Goal: Information Seeking & Learning: Learn about a topic

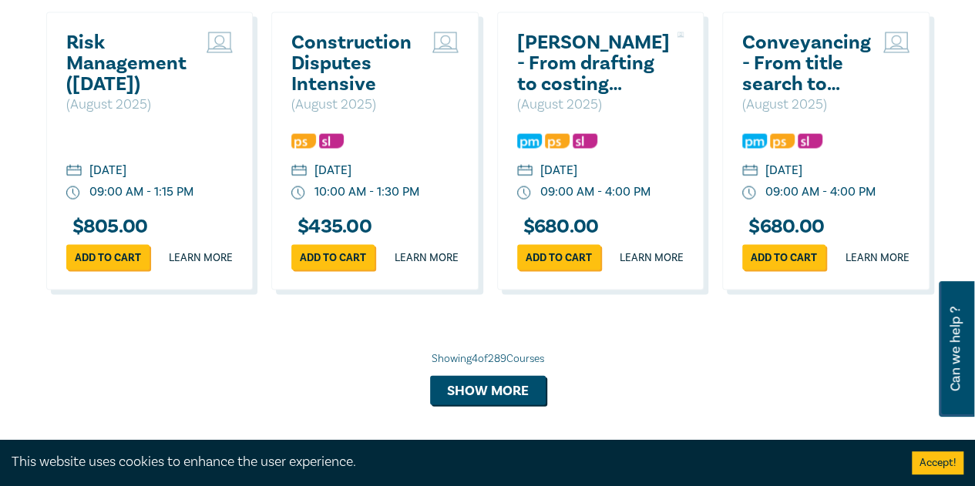
scroll to position [1618, 0]
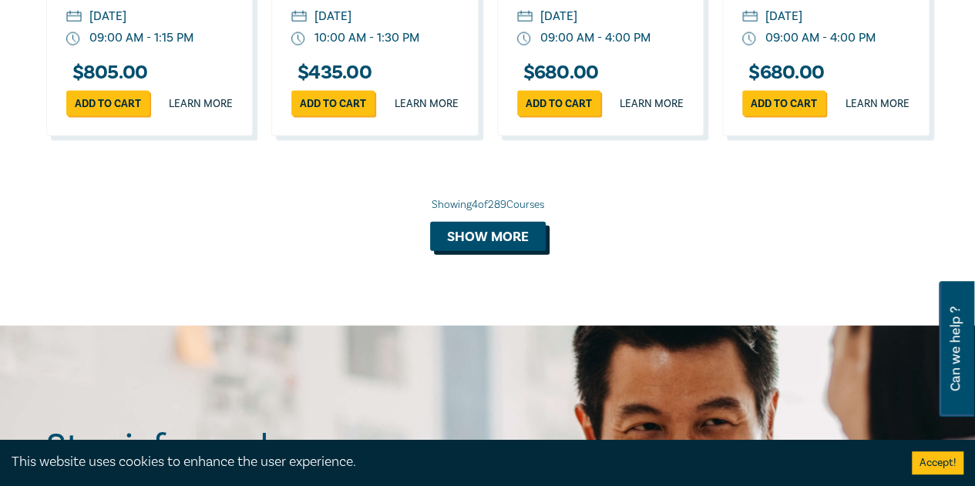
click at [512, 240] on button "Show more" at bounding box center [488, 236] width 116 height 29
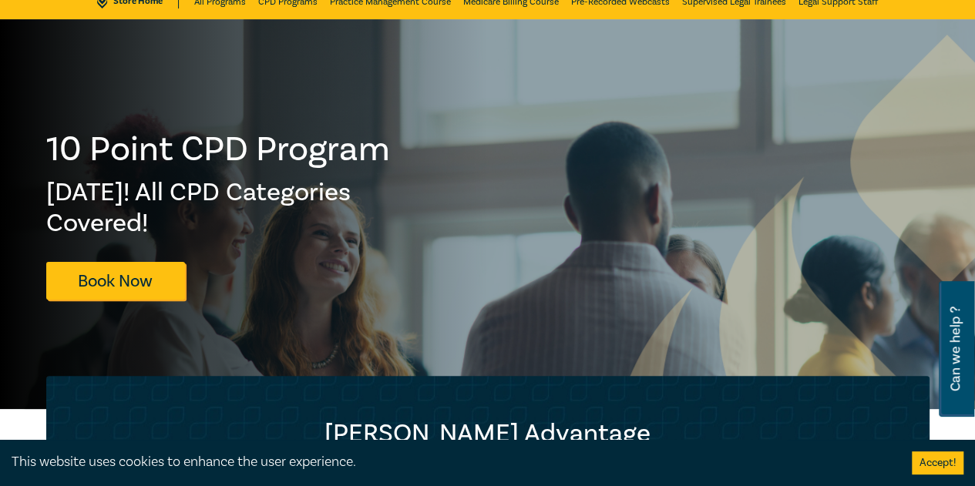
scroll to position [0, 0]
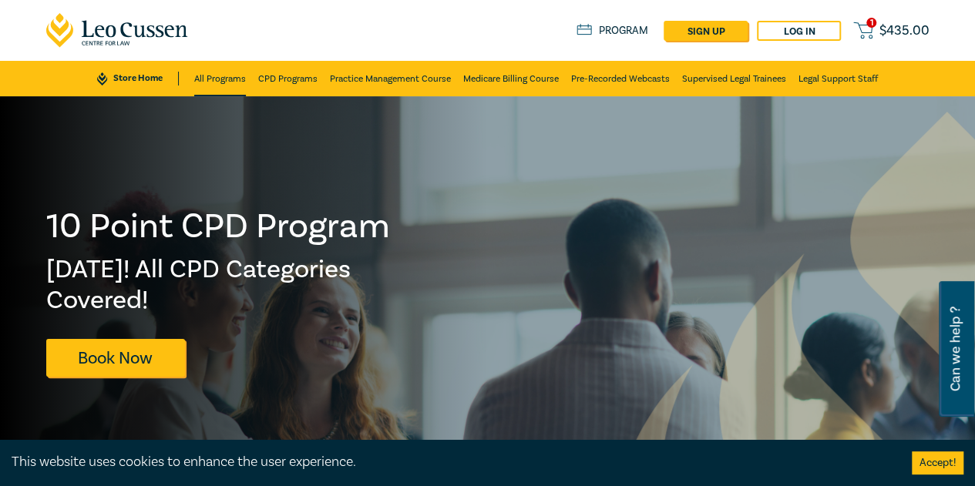
click at [226, 78] on link "All Programs" at bounding box center [220, 78] width 52 height 35
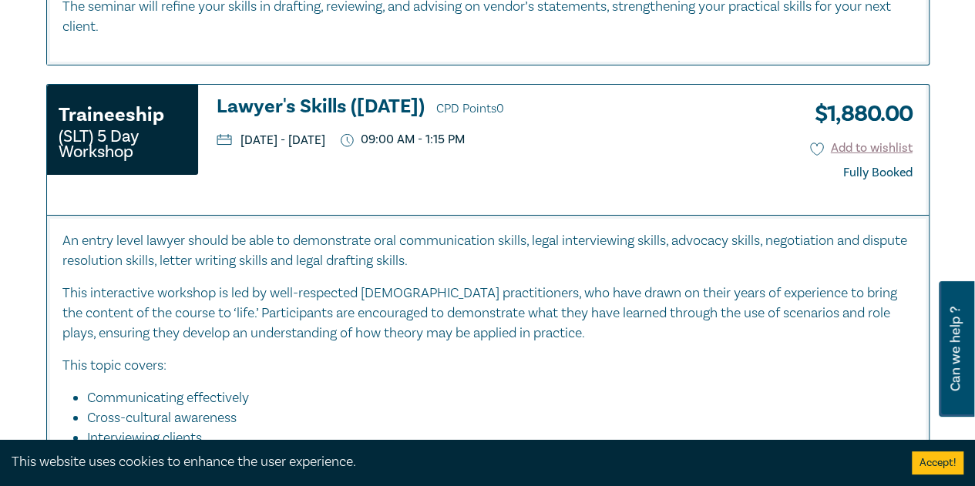
scroll to position [5471, 0]
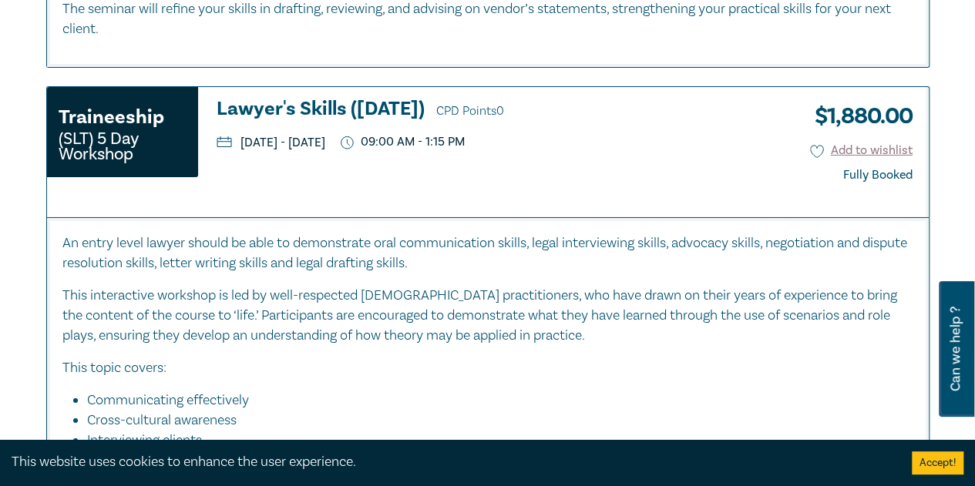
click at [346, 113] on h3 "Lawyer's Skills (September 2025) CPD Points 0" at bounding box center [494, 110] width 555 height 23
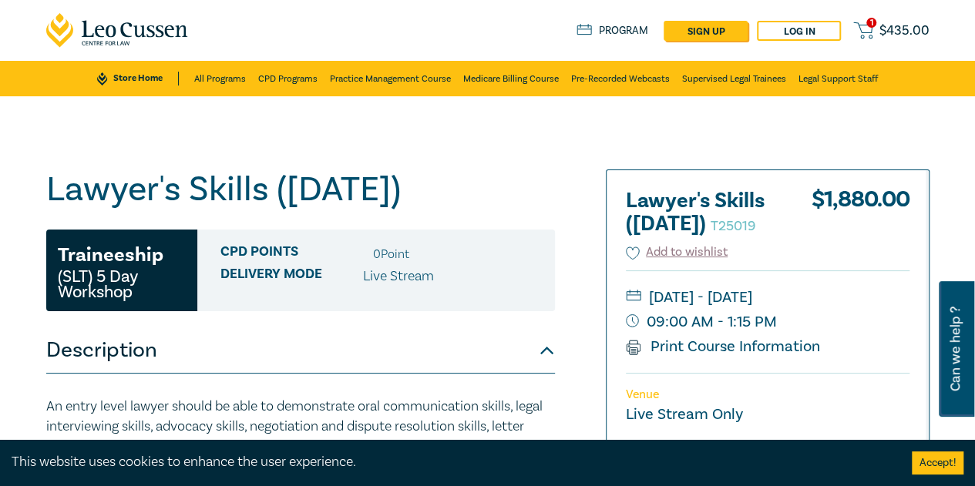
click at [283, 59] on div "1 $ 435.00 Store Home About us Program sign up Log in 1 $ 435.00" at bounding box center [488, 30] width 902 height 61
click at [273, 75] on link "CPD Programs" at bounding box center [287, 78] width 59 height 35
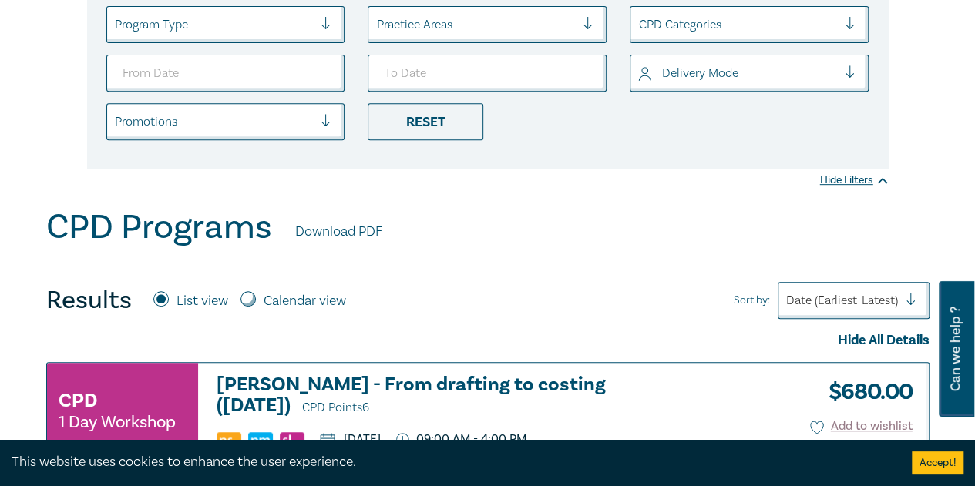
scroll to position [462, 0]
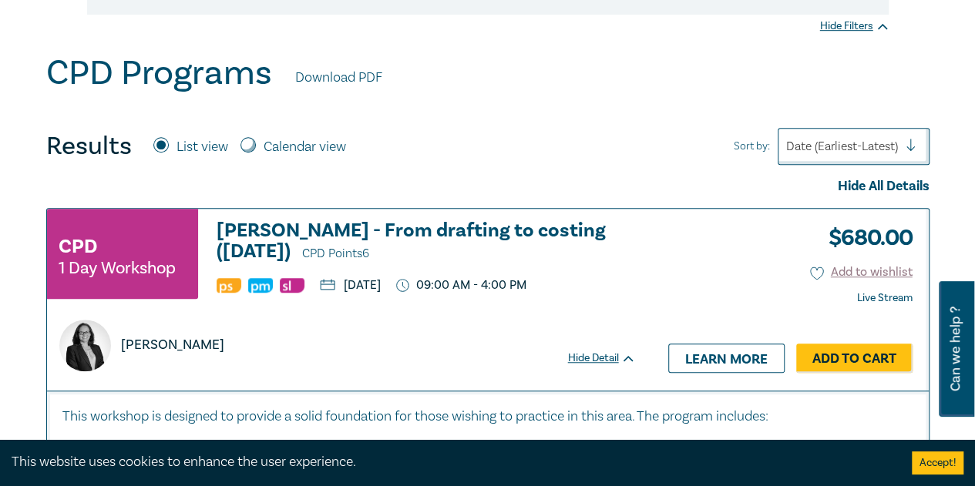
click at [324, 227] on h3 "Wills - From drafting to costing (August 2025) CPD Points 6" at bounding box center [426, 242] width 419 height 44
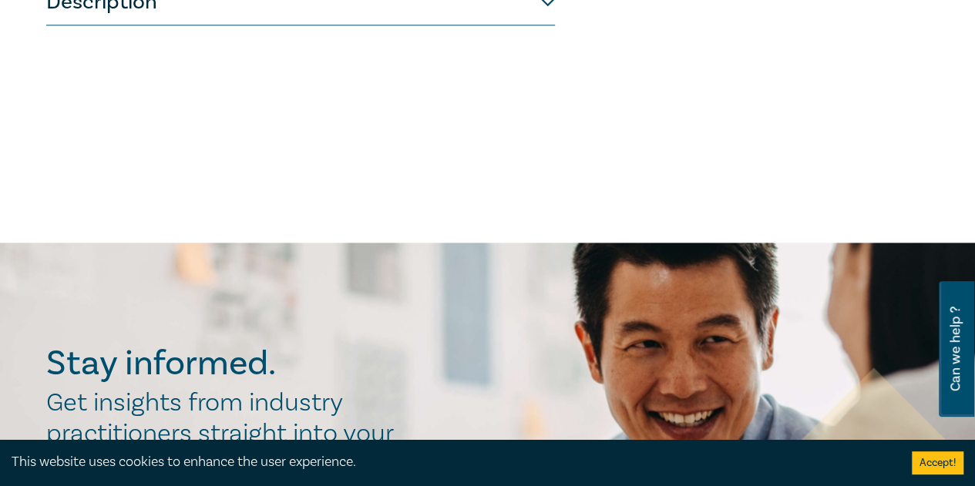
scroll to position [539, 0]
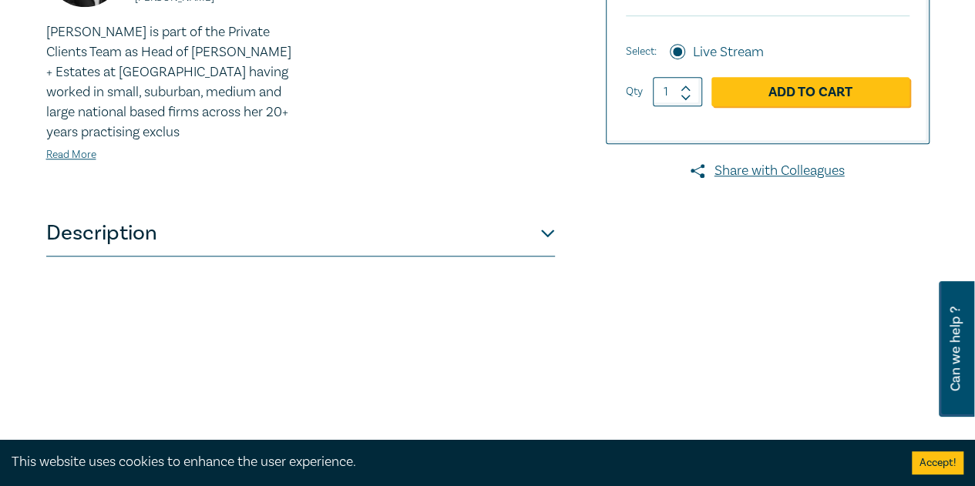
click at [314, 223] on button "Description" at bounding box center [300, 233] width 509 height 46
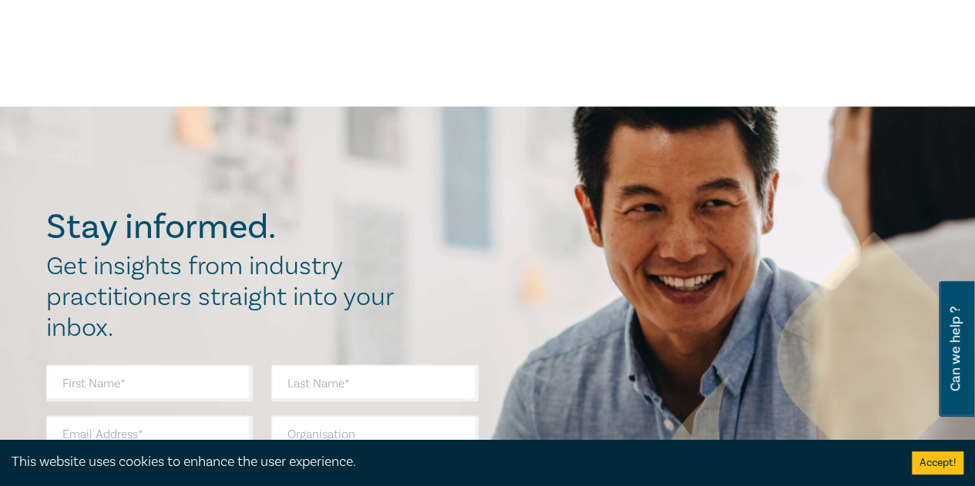
scroll to position [1079, 0]
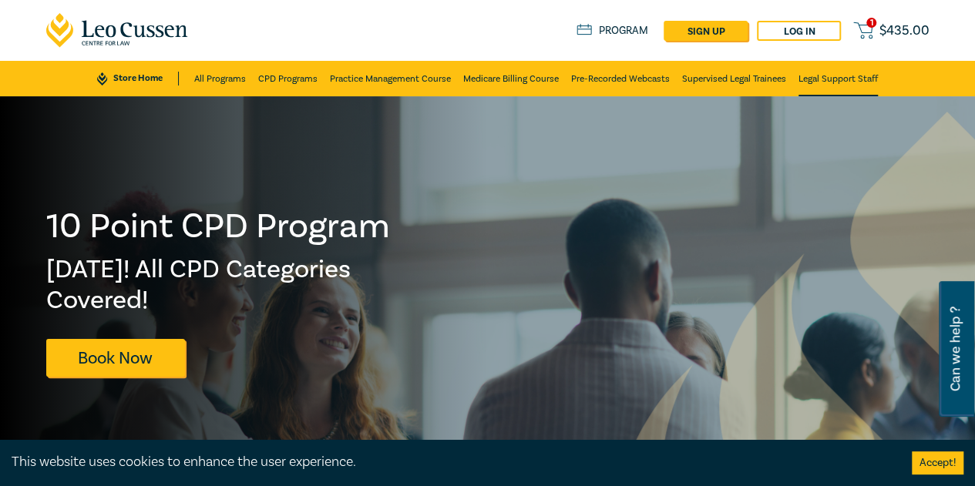
click at [824, 87] on link "Legal Support Staff" at bounding box center [837, 78] width 79 height 35
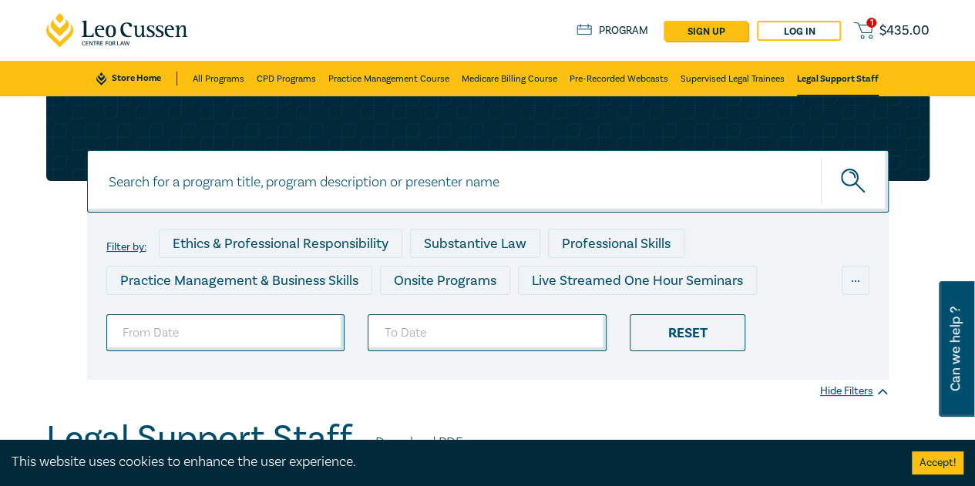
click at [136, 79] on link "Store Home" at bounding box center [136, 79] width 81 height 14
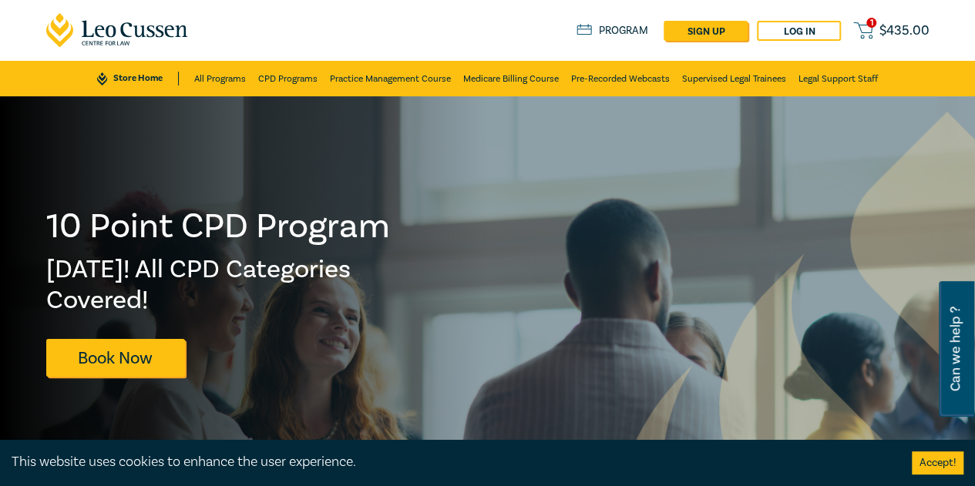
click at [117, 22] on icon at bounding box center [117, 30] width 143 height 35
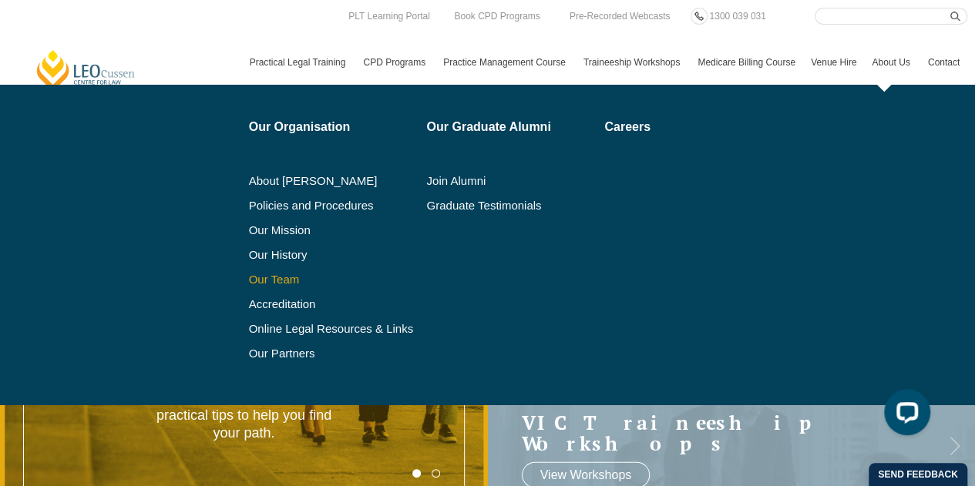
click at [278, 277] on link "Our Team" at bounding box center [332, 280] width 167 height 12
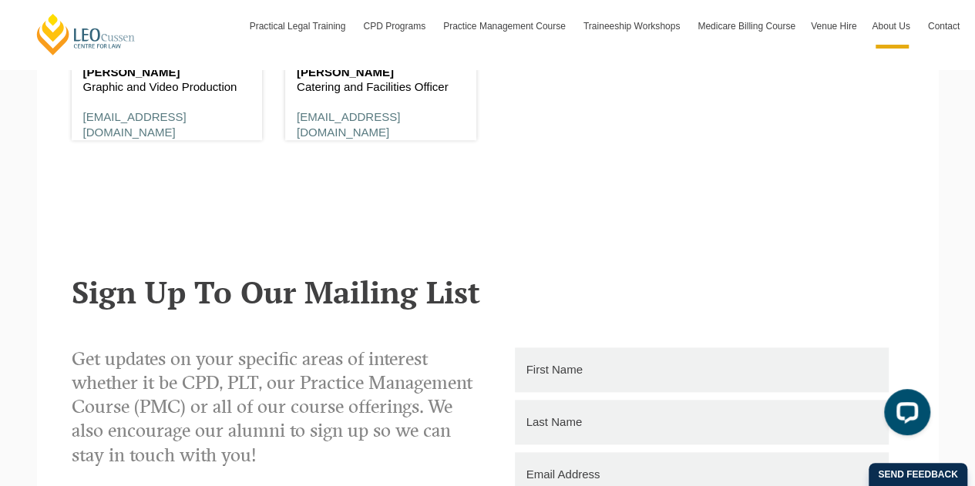
scroll to position [9596, 0]
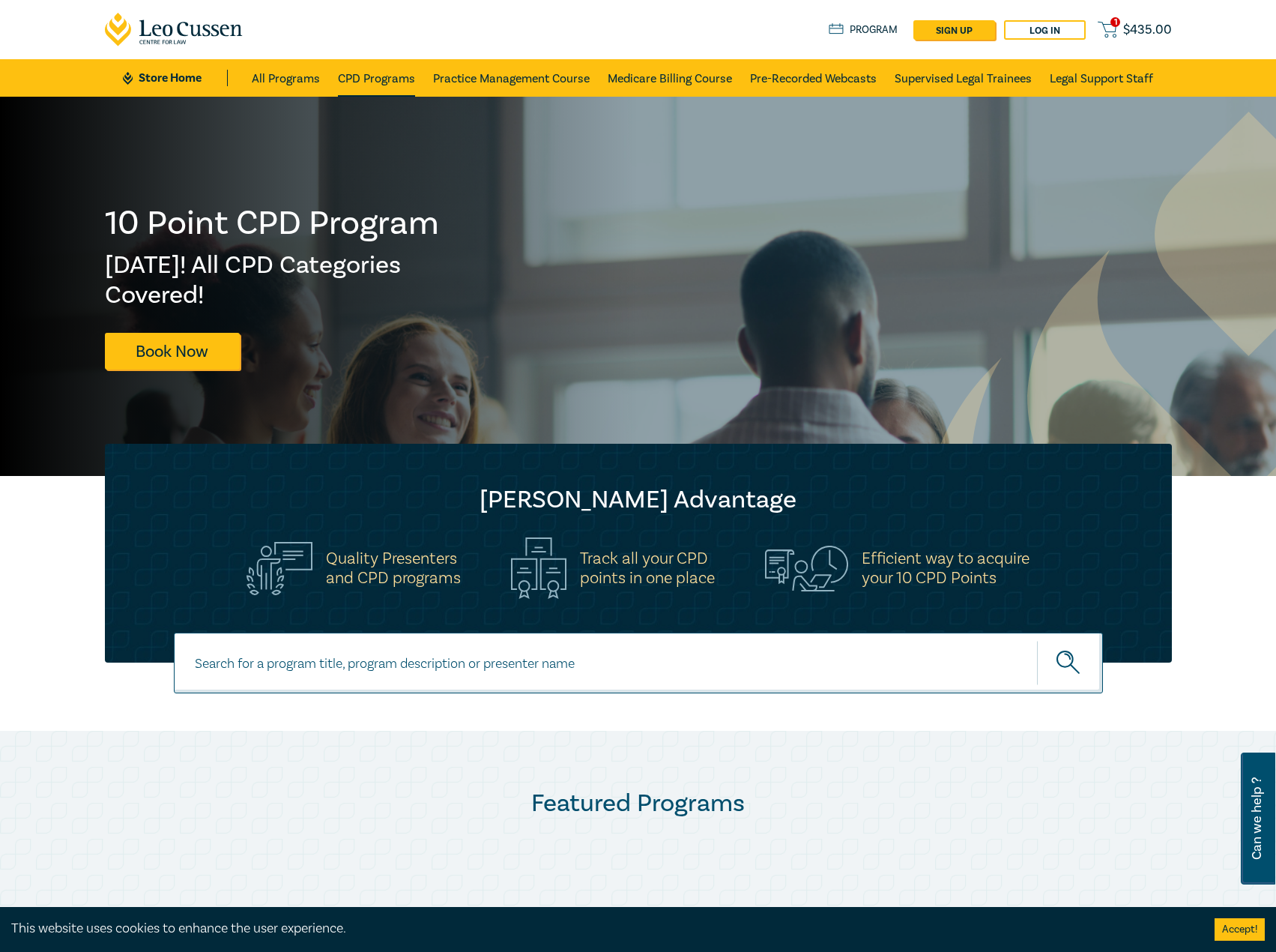
click at [374, 80] on link "CPD Programs" at bounding box center [376, 78] width 77 height 38
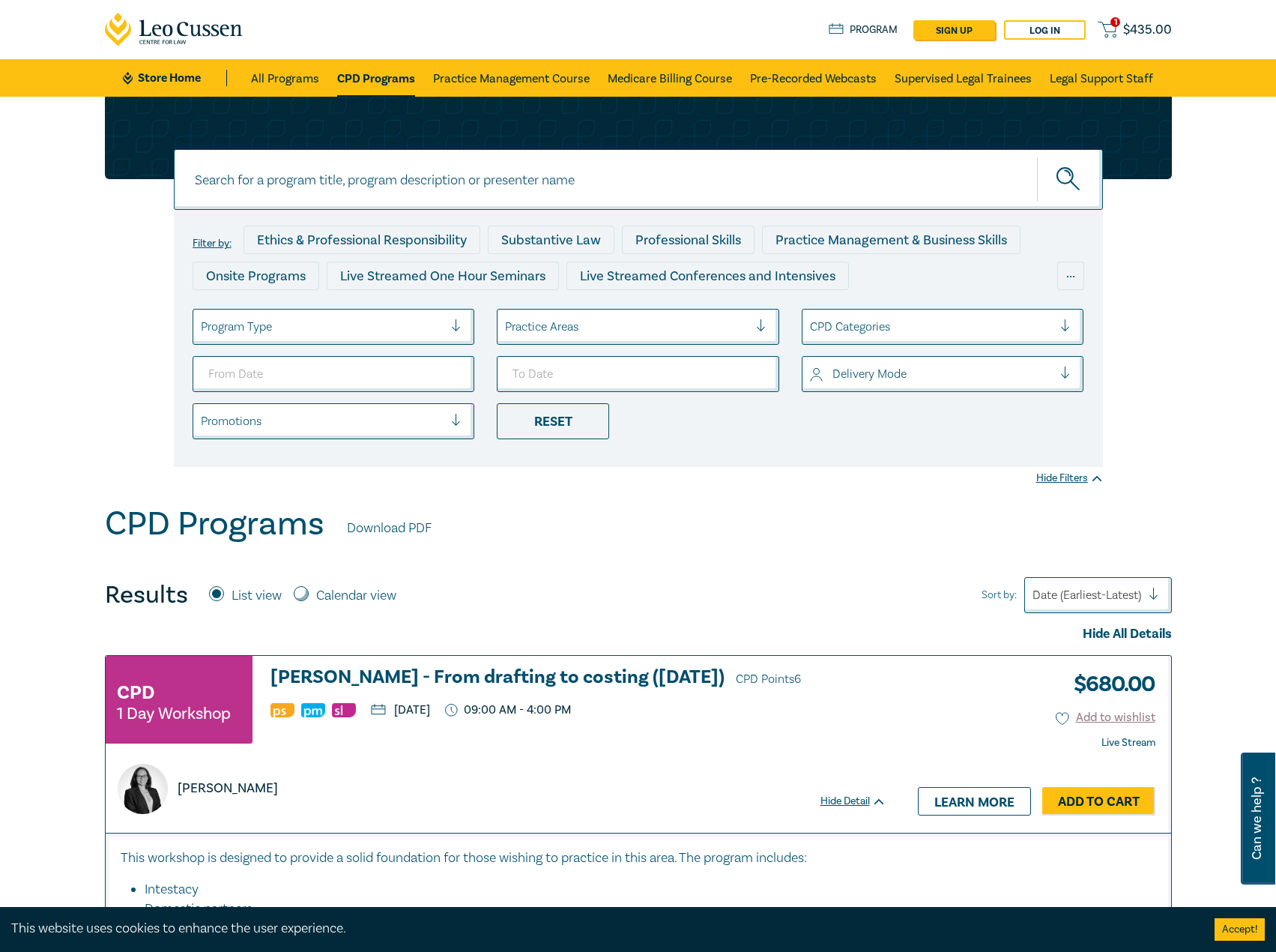
click at [472, 164] on input at bounding box center [639, 179] width 930 height 60
type input "s25231"
click at [1038, 157] on button "submit" at bounding box center [1071, 179] width 66 height 46
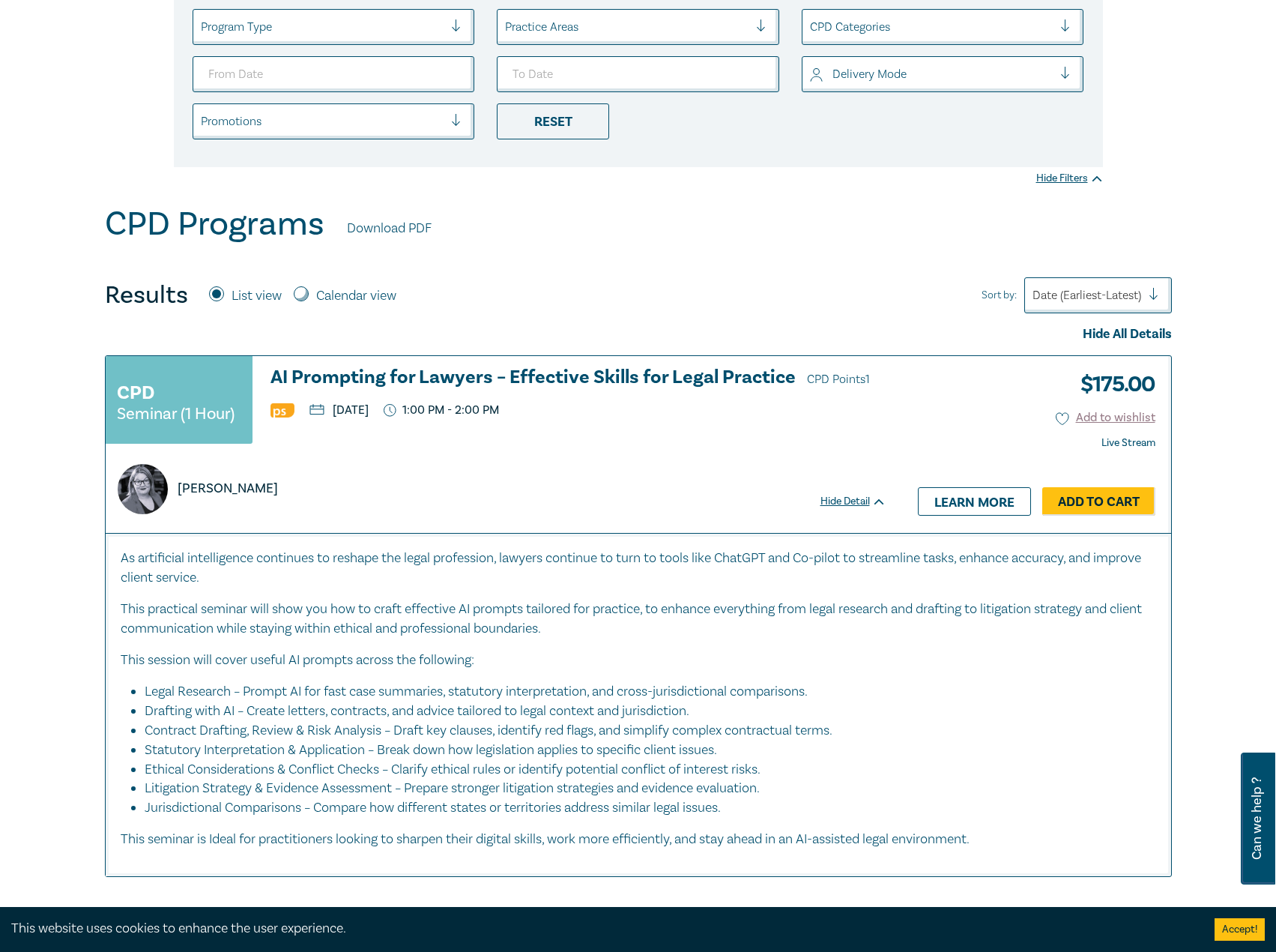
click at [572, 368] on h3 "AI Prompting for Lawyers – Effective Skills for Legal Practice CPD Points 1" at bounding box center [578, 378] width 616 height 22
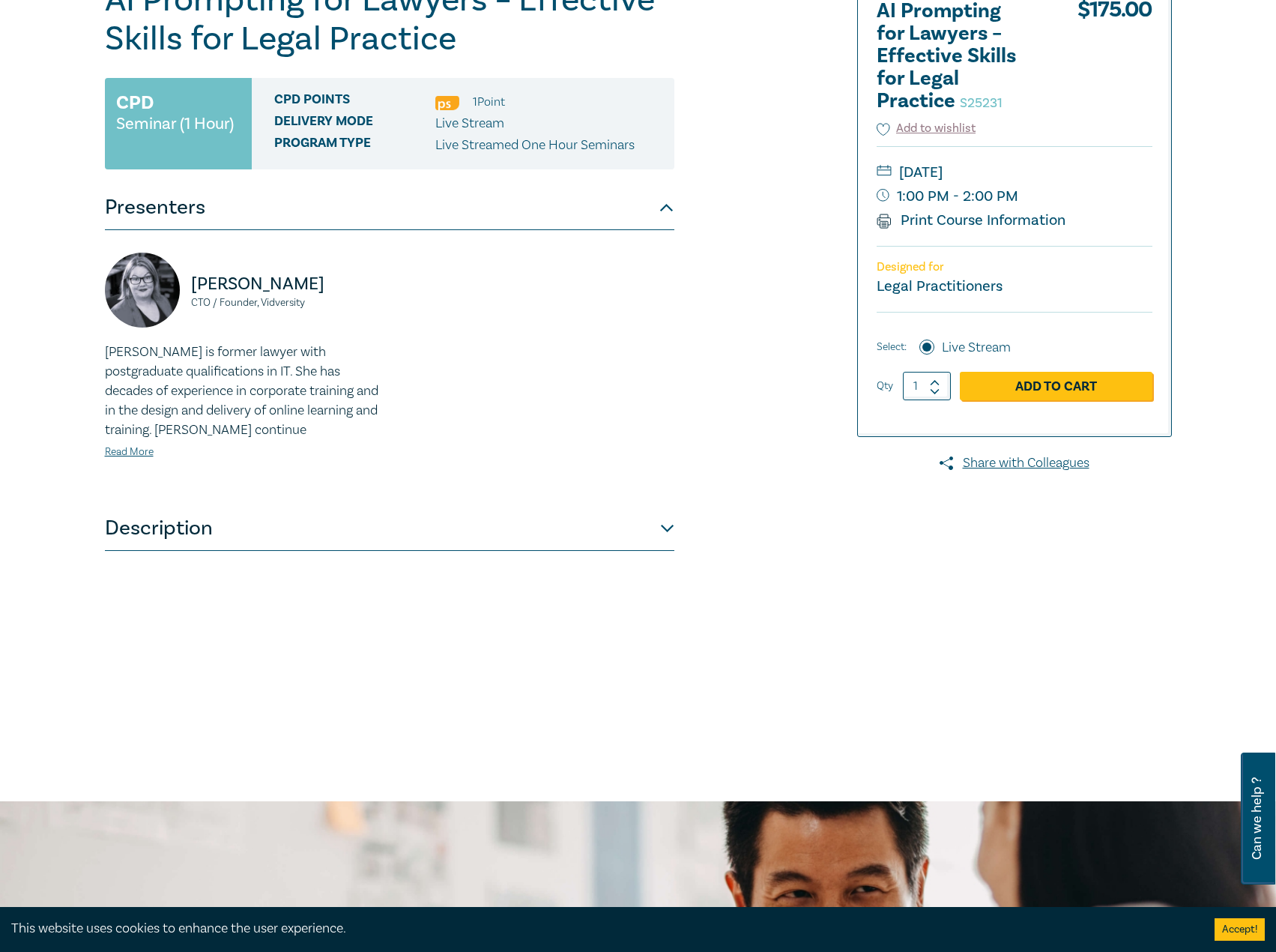
scroll to position [300, 0]
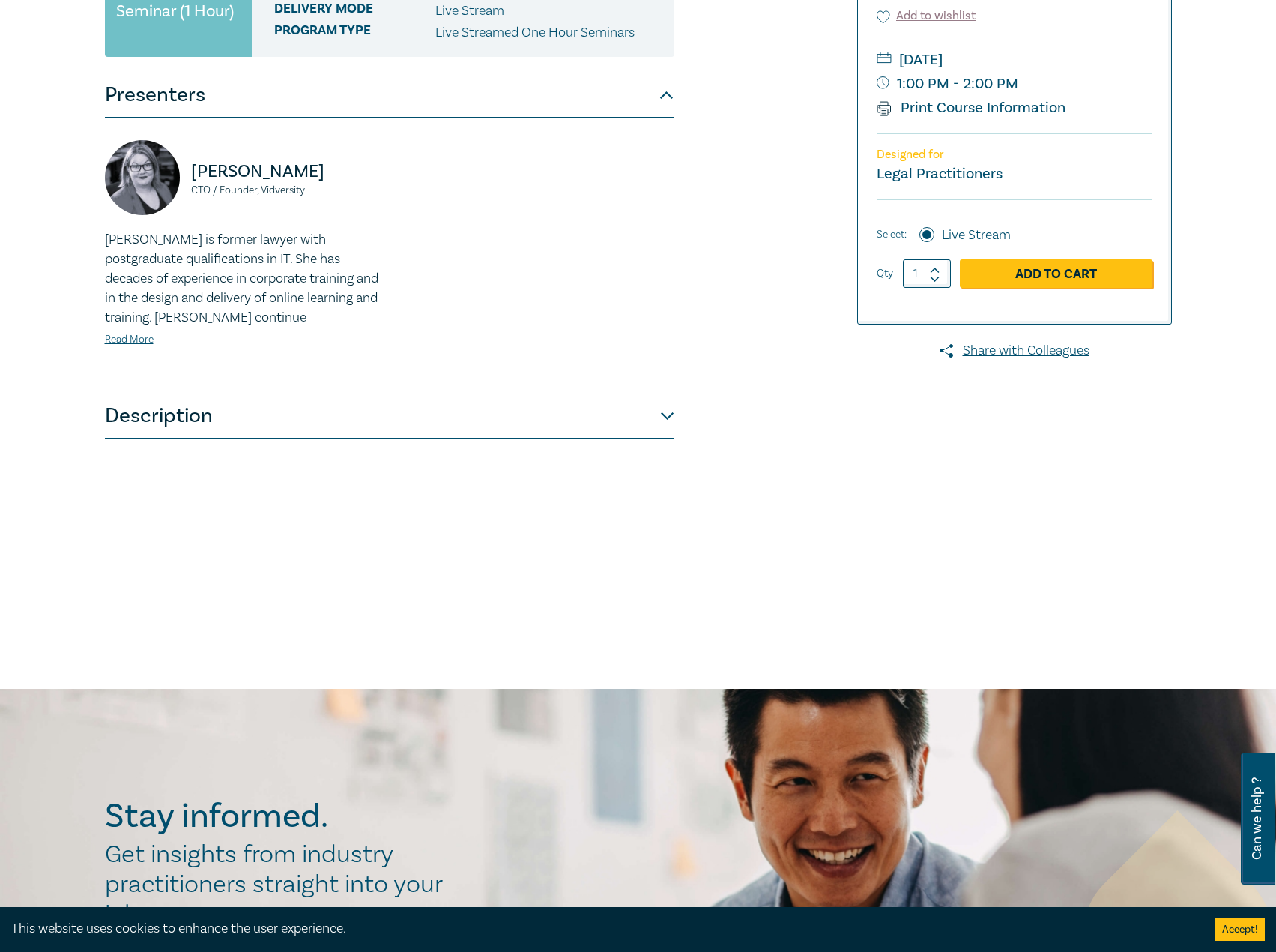
click at [496, 409] on button "Description" at bounding box center [390, 416] width 570 height 45
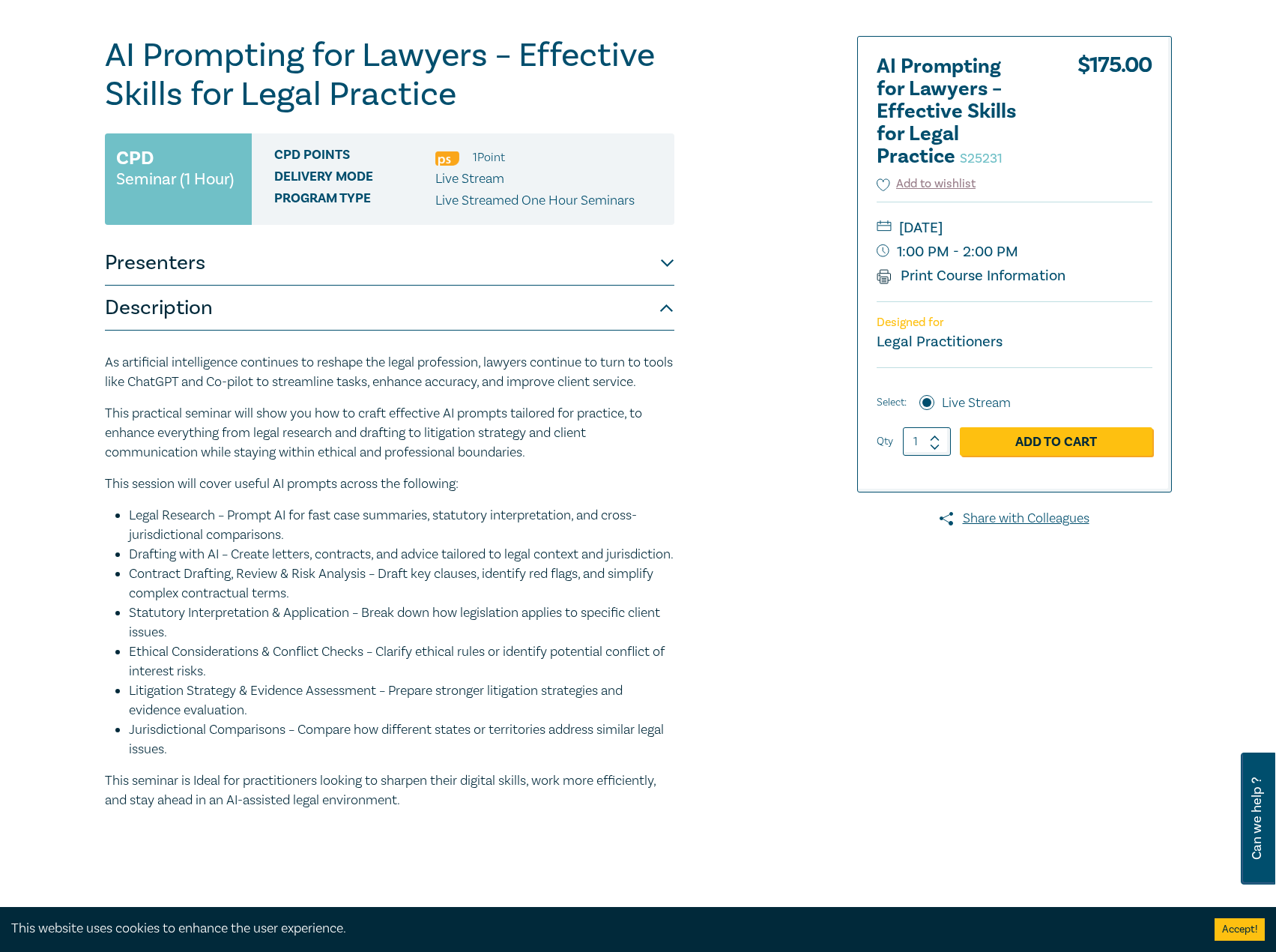
scroll to position [0, 0]
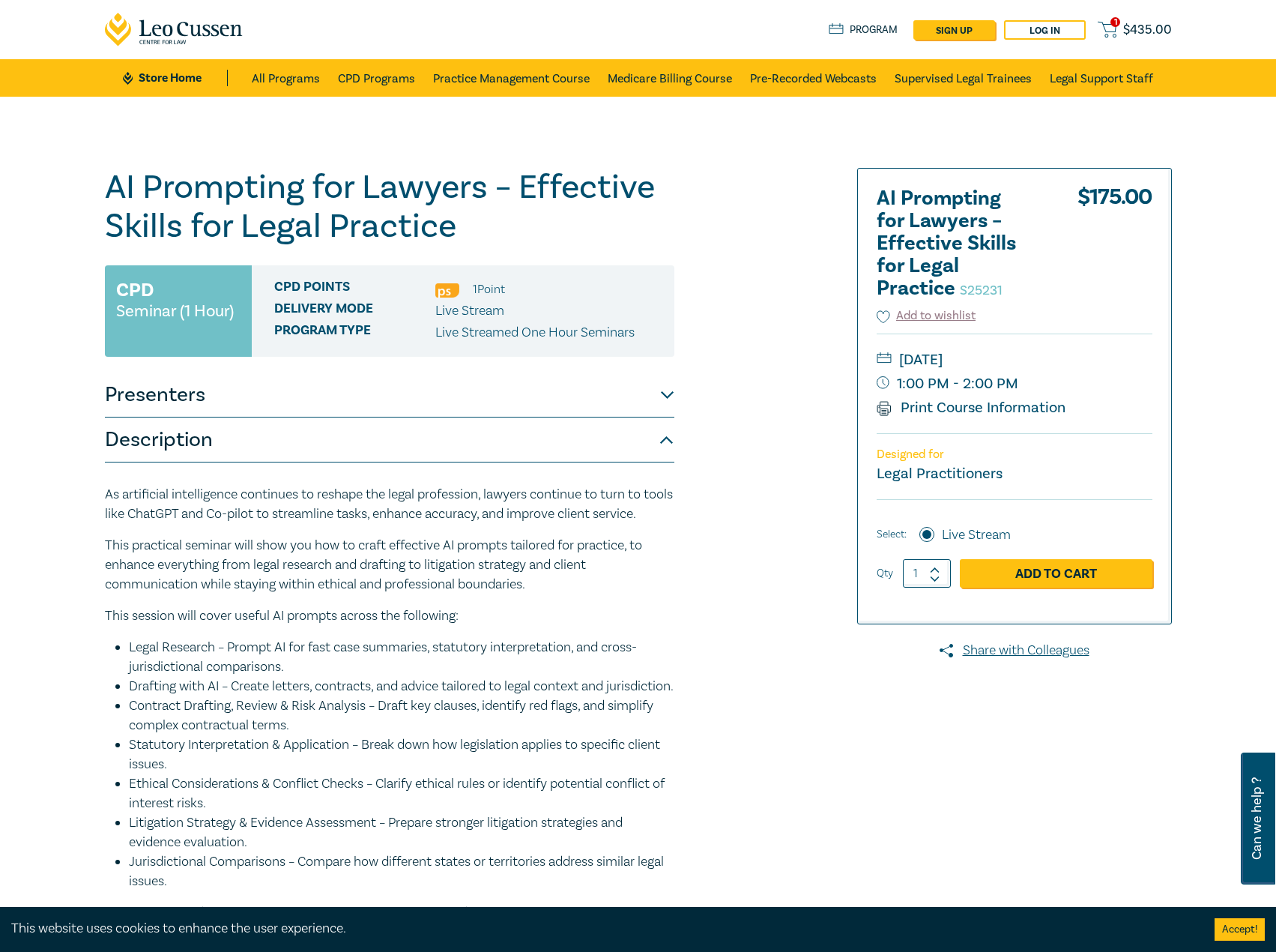
drag, startPoint x: 1089, startPoint y: 358, endPoint x: 1042, endPoint y: 365, distance: 47.5
click at [1042, 365] on small "[DATE]" at bounding box center [1015, 360] width 276 height 24
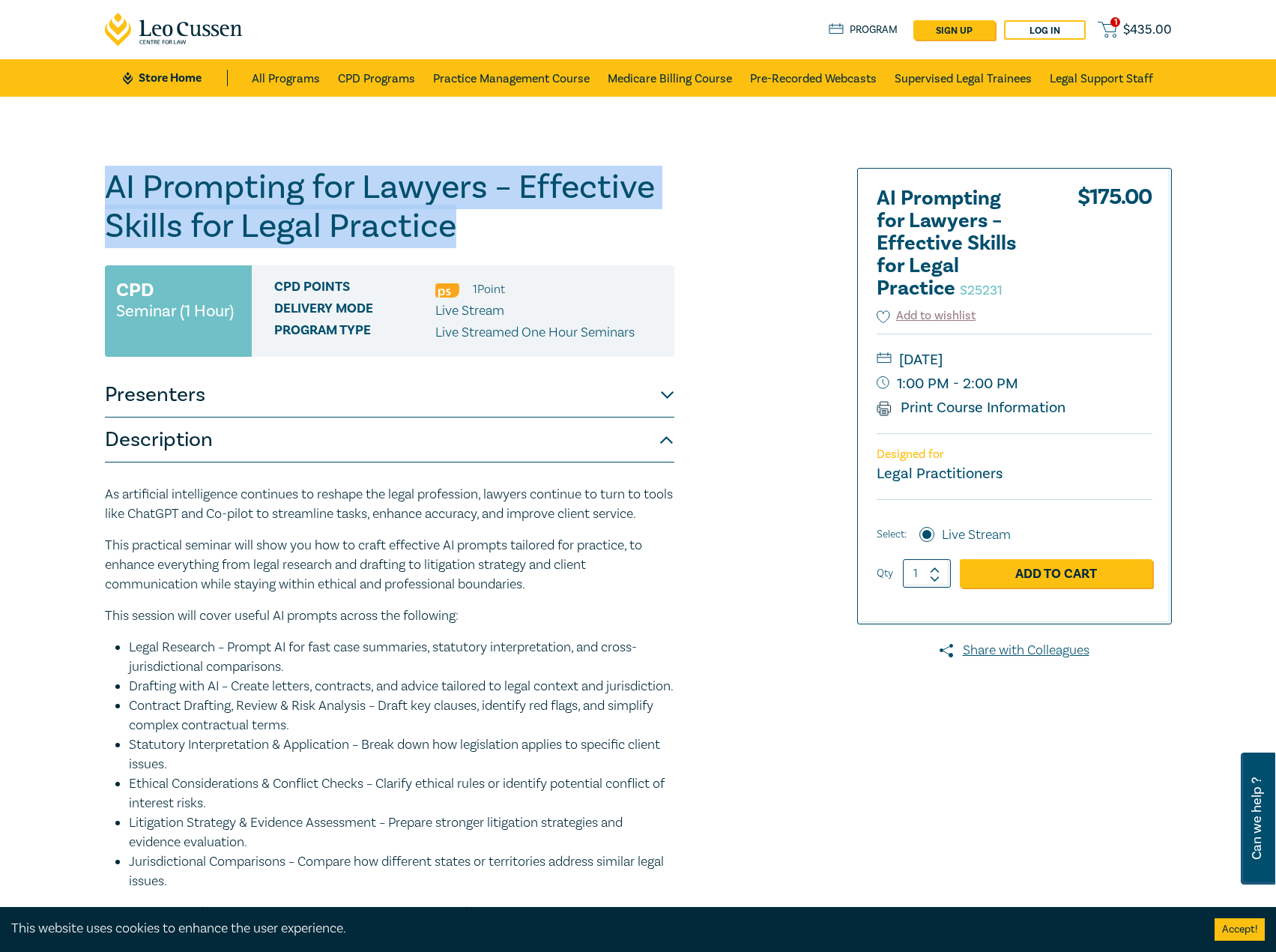
drag, startPoint x: 501, startPoint y: 236, endPoint x: 84, endPoint y: 175, distance: 421.4
click at [84, 175] on div "AI Prompting for Lawyers – Effective Skills for Legal Practice S25231 CPD Semin…" at bounding box center [638, 572] width 1276 height 951
copy h1 "AI Prompting for Lawyers – Effective Skills for Legal Practice"
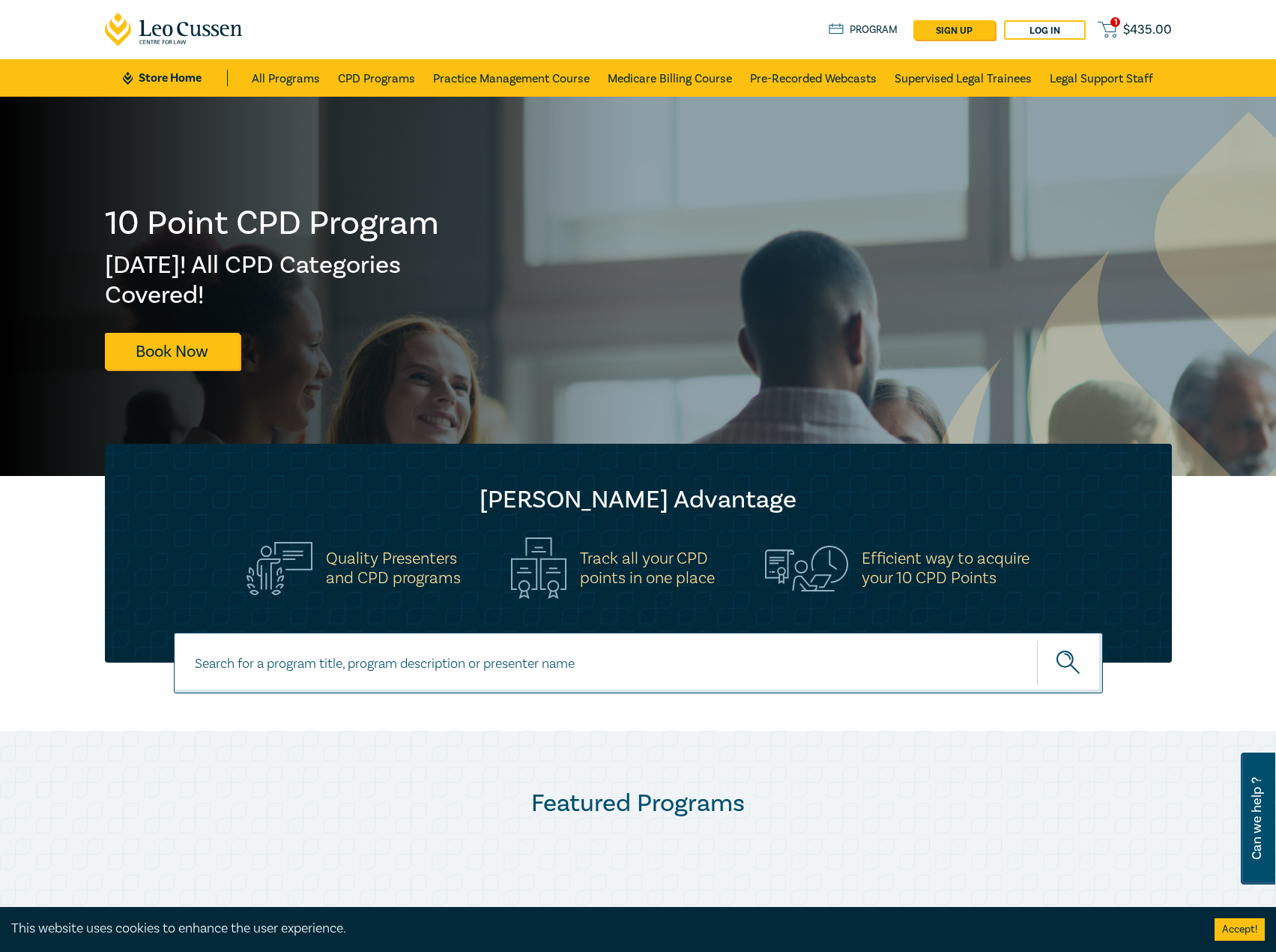
click at [441, 668] on input at bounding box center [639, 662] width 930 height 60
type input "s25316"
click at [1038, 640] on button "submit" at bounding box center [1071, 662] width 66 height 46
click at [443, 674] on input at bounding box center [639, 662] width 930 height 60
type input "s25316"
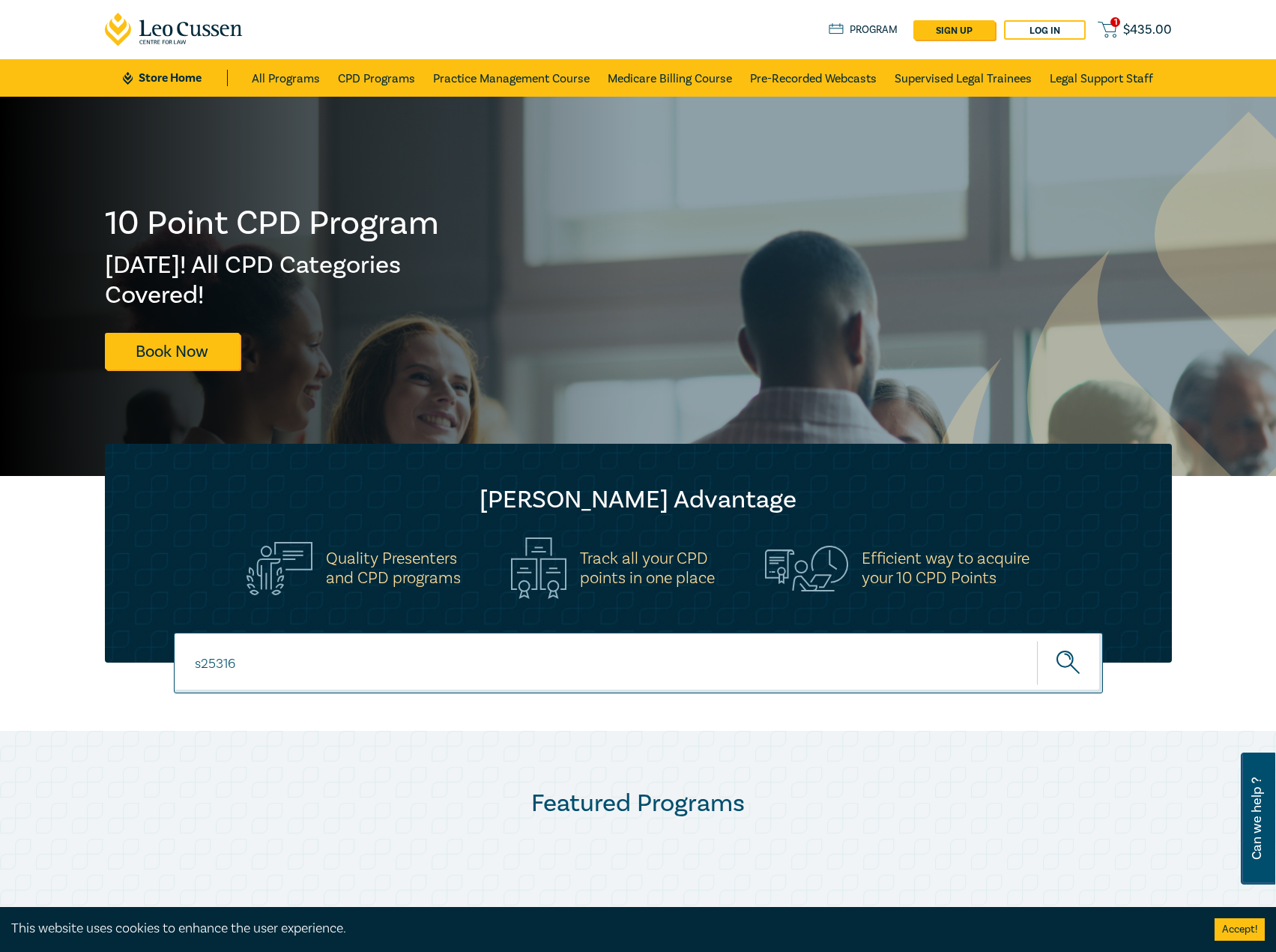
click at [1038, 640] on button "submit" at bounding box center [1071, 662] width 66 height 46
click at [382, 76] on link "CPD Programs" at bounding box center [376, 78] width 77 height 38
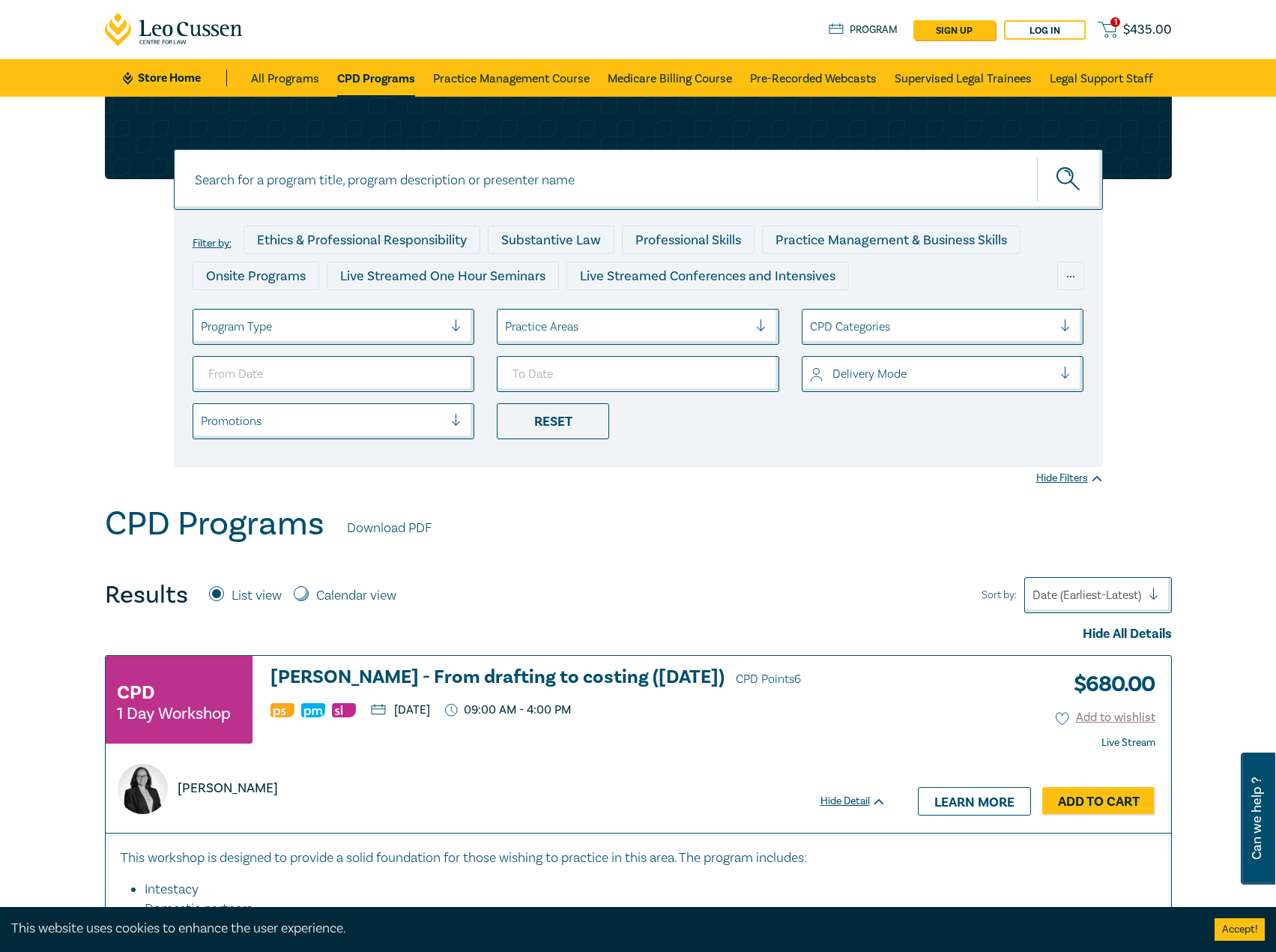
click at [364, 599] on label "Calendar view" at bounding box center [356, 596] width 80 height 19
click at [308, 599] on input "Calendar view" at bounding box center [301, 593] width 15 height 15
radio input "true"
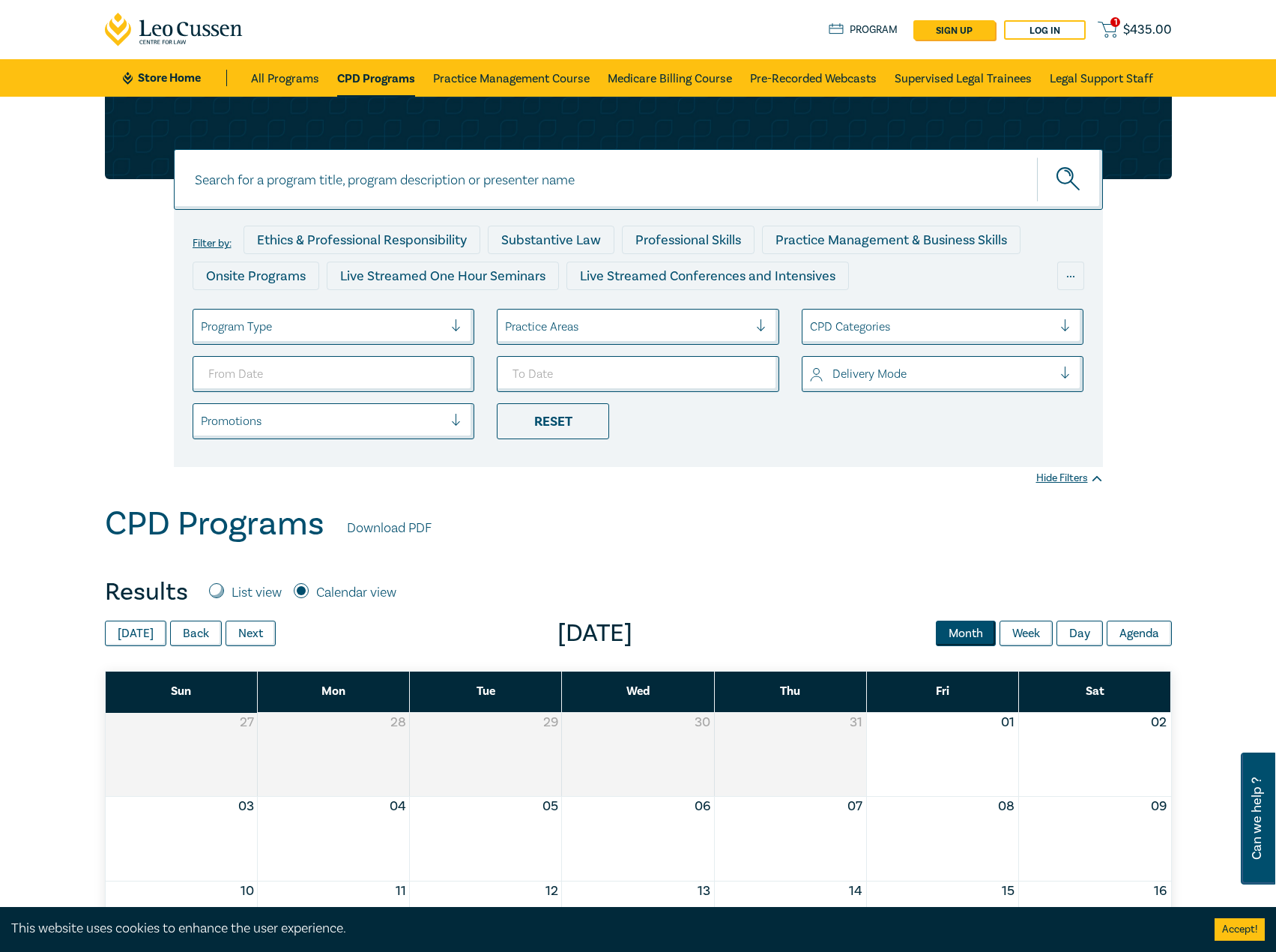
click at [276, 639] on span "[DATE]" at bounding box center [595, 633] width 639 height 30
click at [253, 635] on button "Next" at bounding box center [251, 633] width 51 height 25
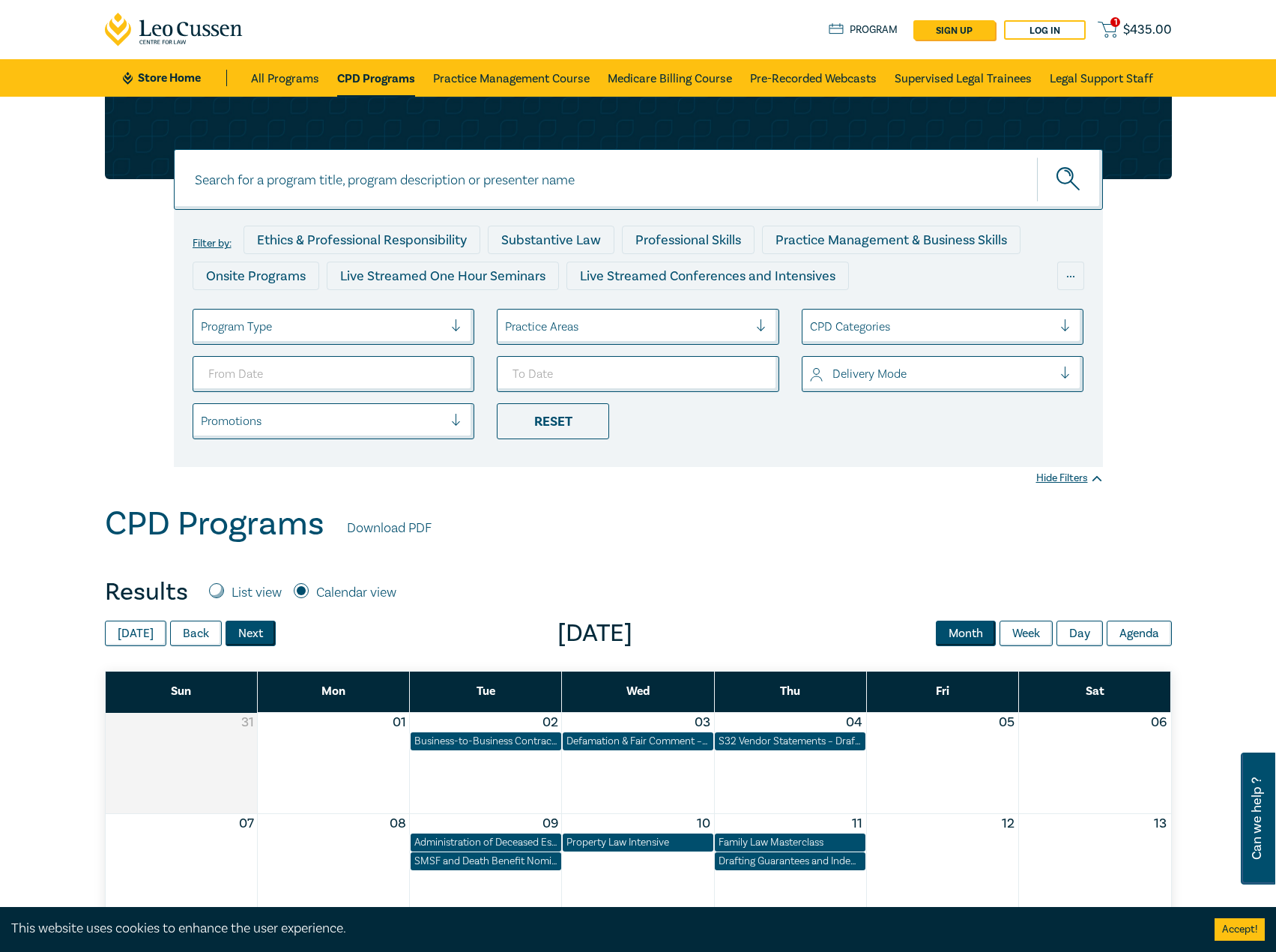
click at [253, 635] on button "Next" at bounding box center [251, 633] width 51 height 25
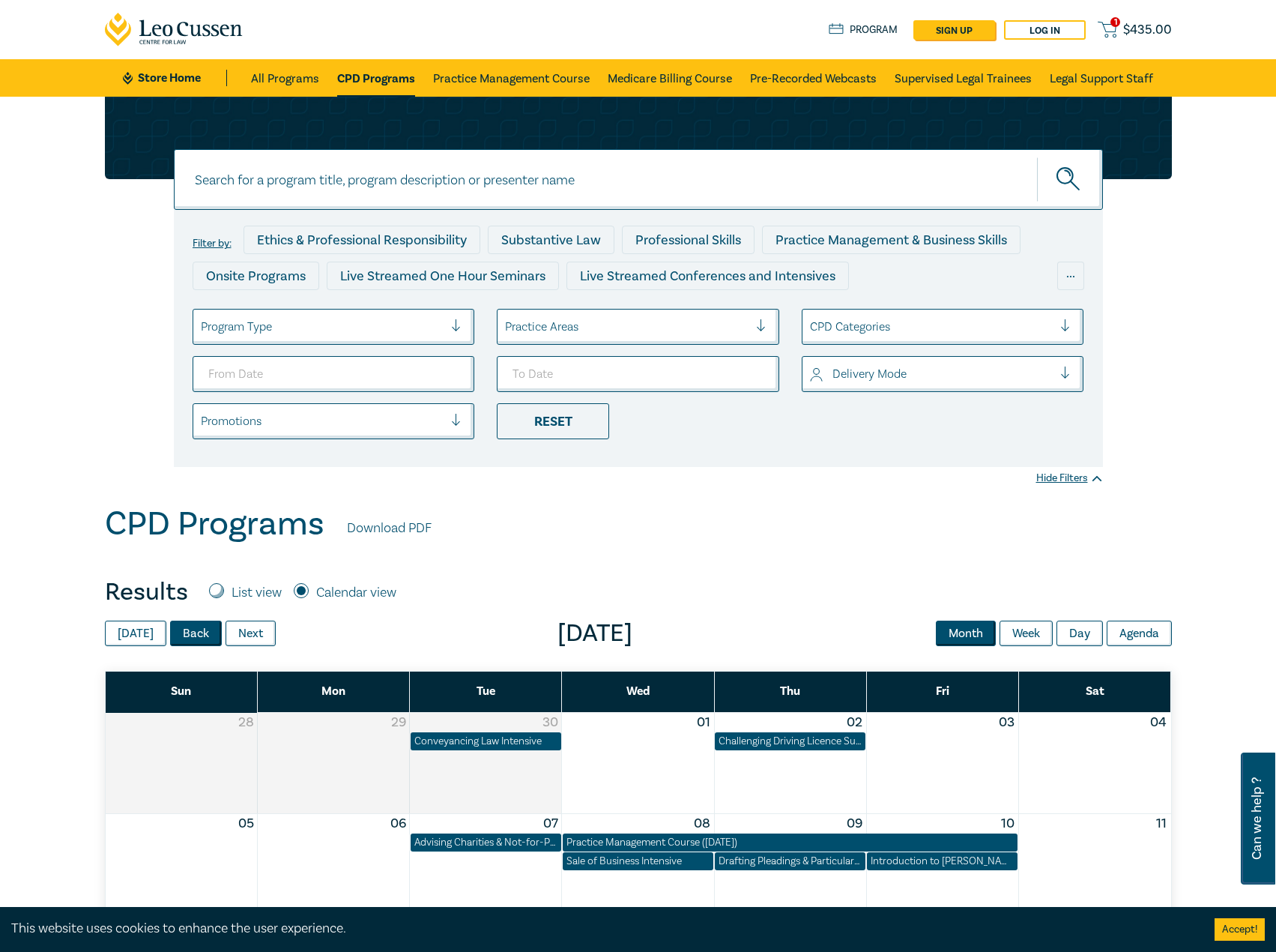
click at [185, 639] on button "Back" at bounding box center [195, 633] width 52 height 25
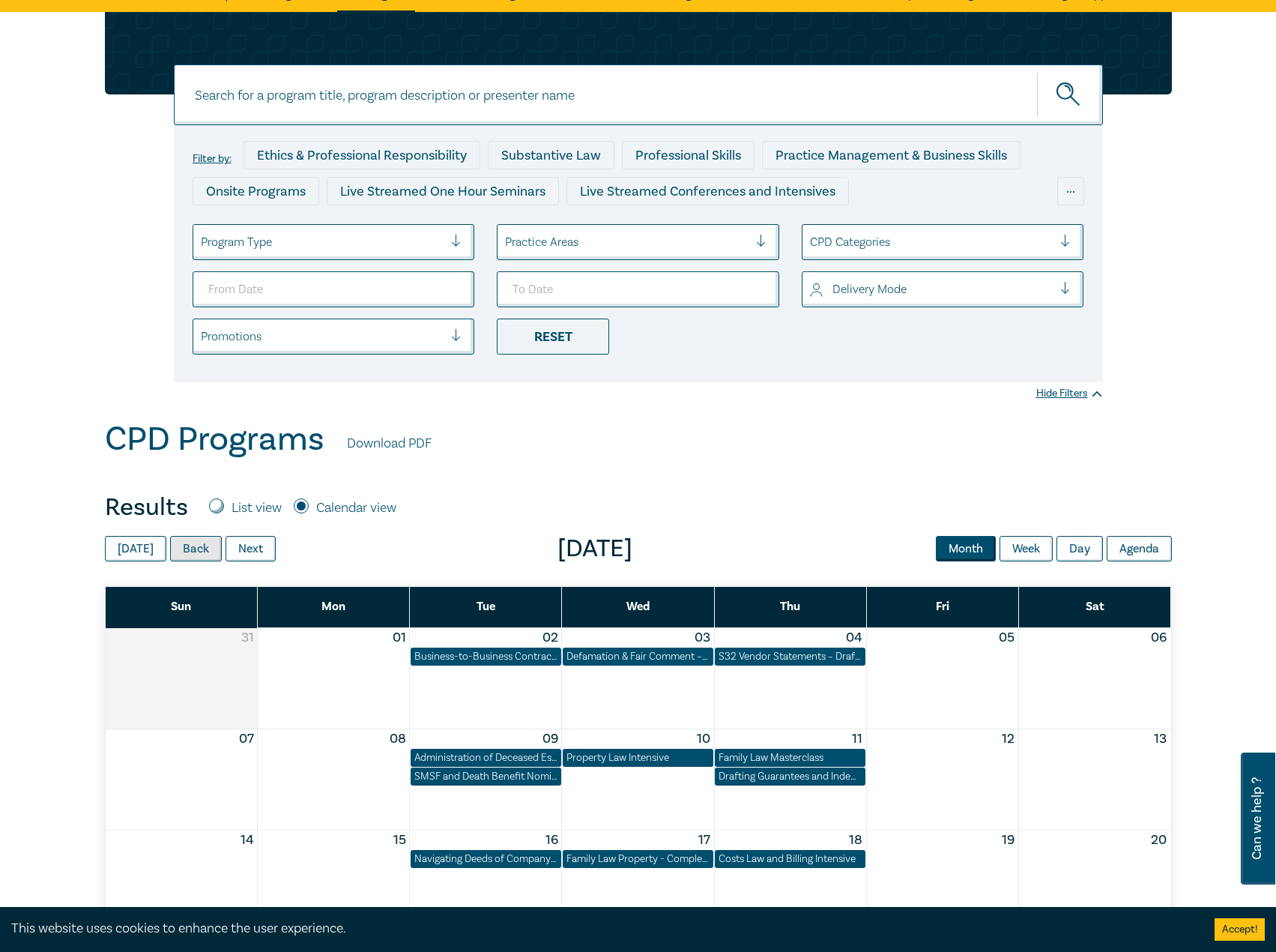
scroll to position [225, 0]
